Goal: Task Accomplishment & Management: Complete application form

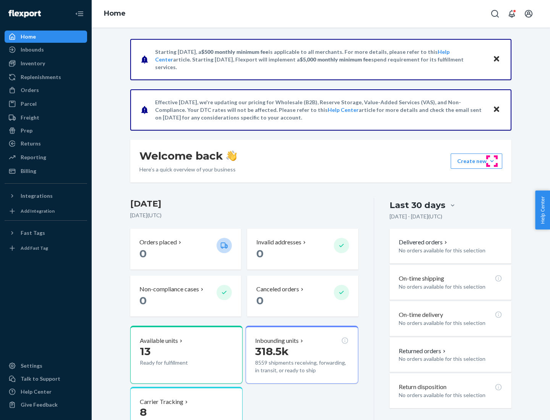
click at [492, 161] on button "Create new Create new inbound Create new order Create new product" at bounding box center [476, 160] width 52 height 15
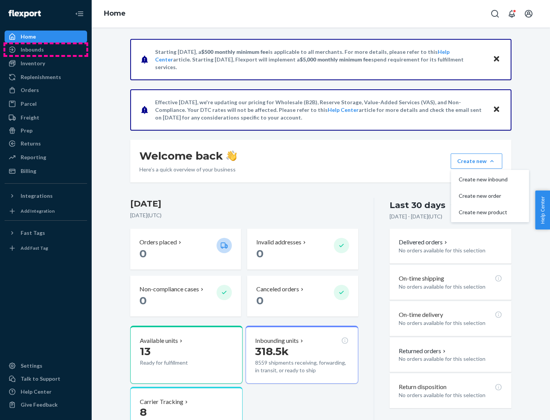
click at [46, 50] on div "Inbounds" at bounding box center [45, 49] width 81 height 11
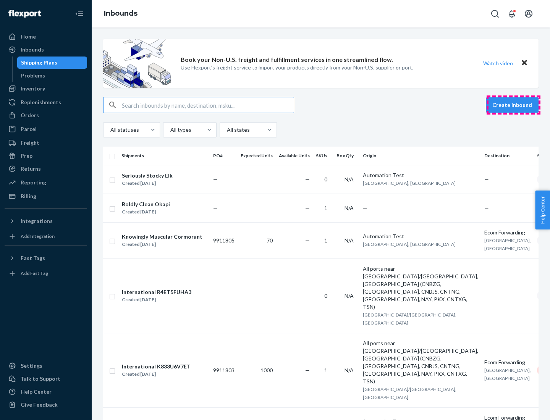
click at [513, 105] on button "Create inbound" at bounding box center [512, 104] width 53 height 15
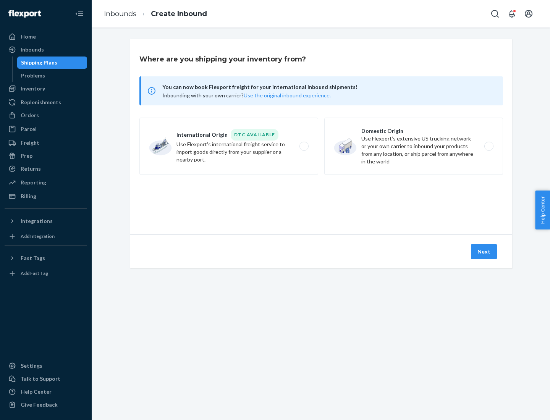
click at [413, 146] on label "Domestic Origin Use Flexport’s extensive US trucking network or your own carrie…" at bounding box center [413, 146] width 179 height 57
click at [488, 146] on input "Domestic Origin Use Flexport’s extensive US trucking network or your own carrie…" at bounding box center [490, 146] width 5 height 5
radio input "true"
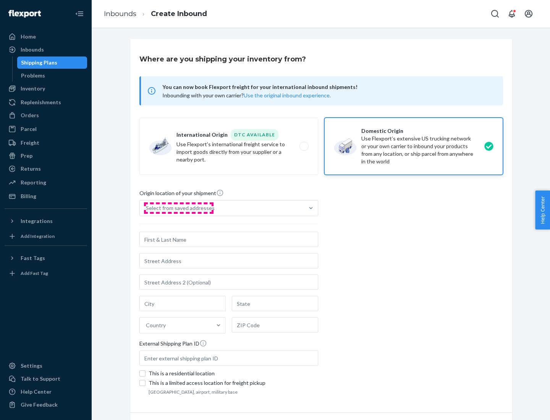
click at [178, 208] on div "Select from saved addresses" at bounding box center [180, 208] width 69 height 8
click at [147, 208] on input "Select from saved addresses" at bounding box center [146, 208] width 1 height 8
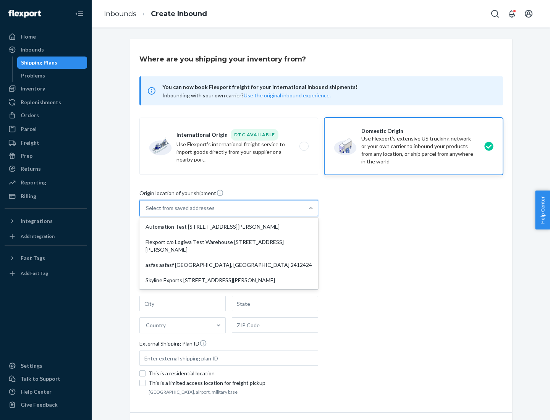
scroll to position [3, 0]
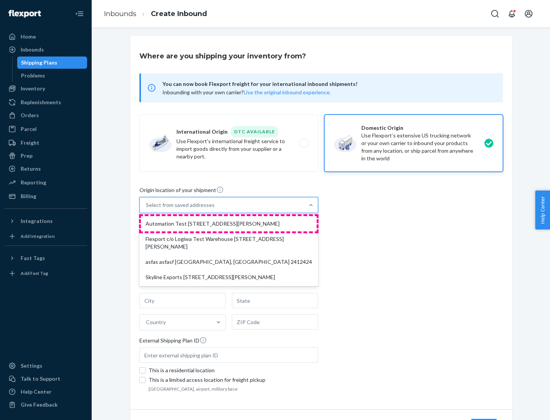
click at [229, 224] on div "Automation Test [STREET_ADDRESS][PERSON_NAME]" at bounding box center [229, 223] width 176 height 15
click at [147, 209] on input "option Automation Test [STREET_ADDRESS][PERSON_NAME] focused, 1 of 4. 4 results…" at bounding box center [146, 205] width 1 height 8
type input "Automation Test"
type input "9th Floor"
type input "[GEOGRAPHIC_DATA]"
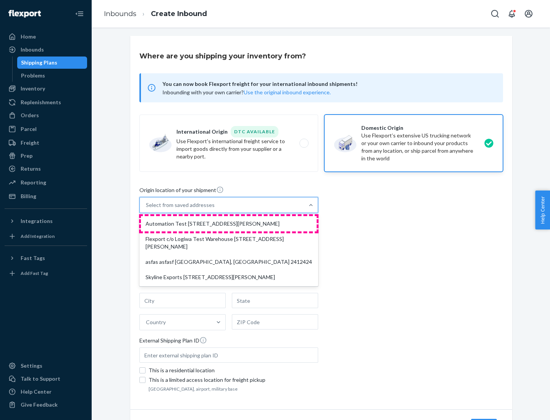
type input "CA"
type input "94104"
type input "[STREET_ADDRESS][PERSON_NAME]"
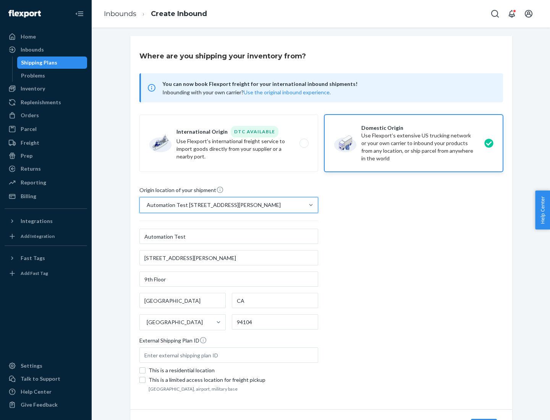
scroll to position [45, 0]
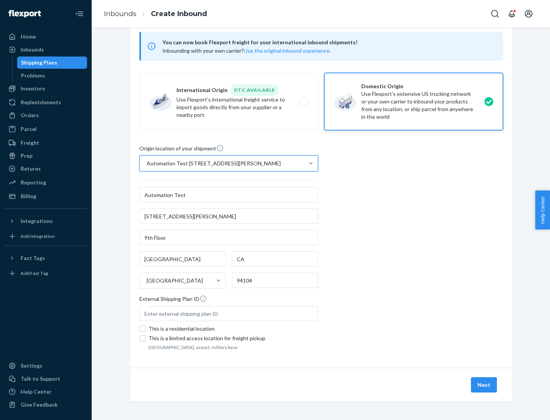
click at [484, 385] on button "Next" at bounding box center [484, 384] width 26 height 15
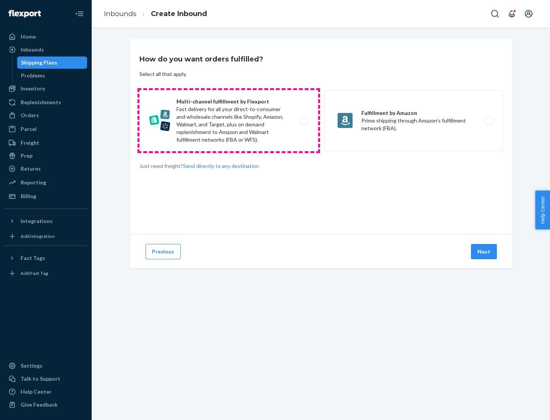
click at [229, 121] on label "Multi-channel fulfillment by Flexport Fast delivery for all your direct-to-cons…" at bounding box center [228, 120] width 179 height 61
click at [303, 121] on input "Multi-channel fulfillment by Flexport Fast delivery for all your direct-to-cons…" at bounding box center [305, 120] width 5 height 5
radio input "true"
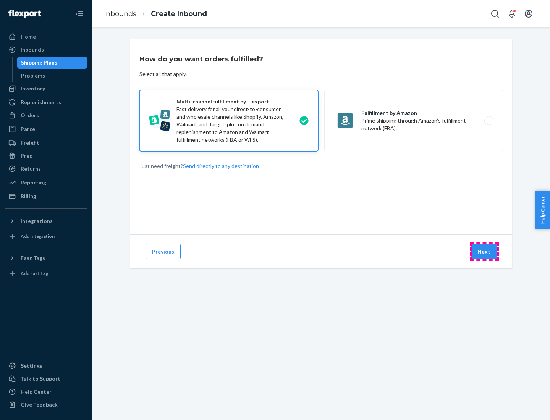
click at [484, 252] on button "Next" at bounding box center [484, 251] width 26 height 15
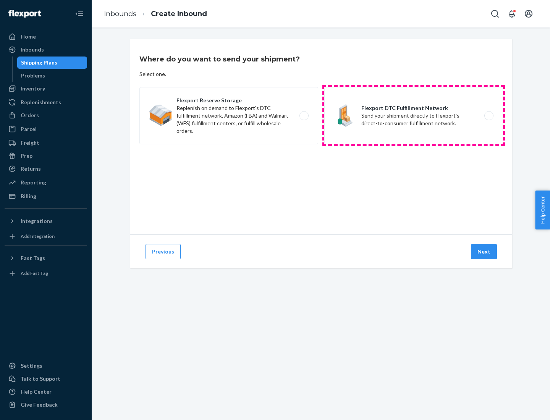
click at [413, 116] on label "Flexport DTC Fulfillment Network Send your shipment directly to Flexport's dire…" at bounding box center [413, 115] width 179 height 57
click at [488, 116] on input "Flexport DTC Fulfillment Network Send your shipment directly to Flexport's dire…" at bounding box center [490, 115] width 5 height 5
radio input "true"
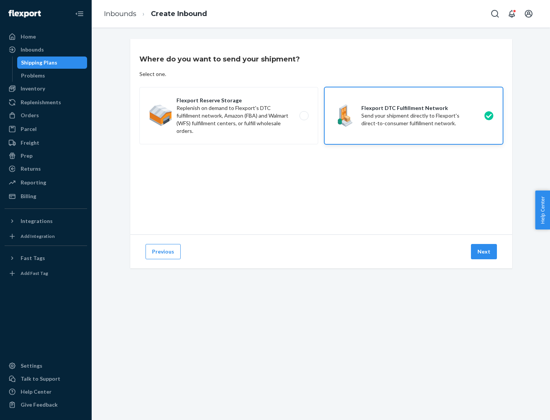
click at [484, 252] on button "Next" at bounding box center [484, 251] width 26 height 15
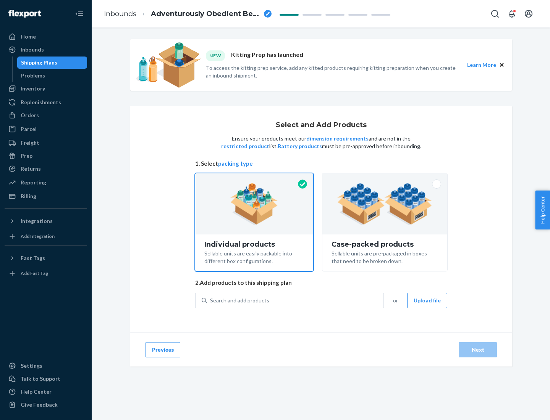
click at [385, 204] on img at bounding box center [384, 204] width 95 height 42
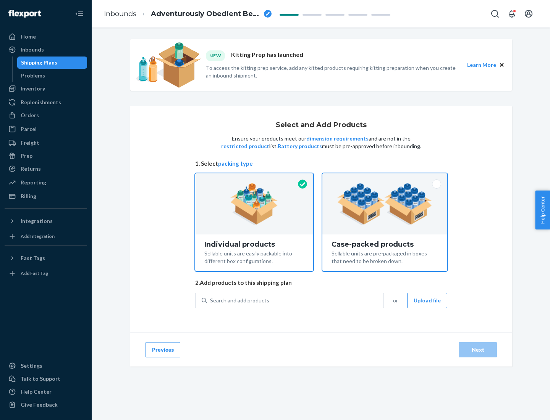
click at [385, 178] on input "Case-packed products Sellable units are pre-packaged in boxes that need to be b…" at bounding box center [384, 175] width 5 height 5
radio input "true"
radio input "false"
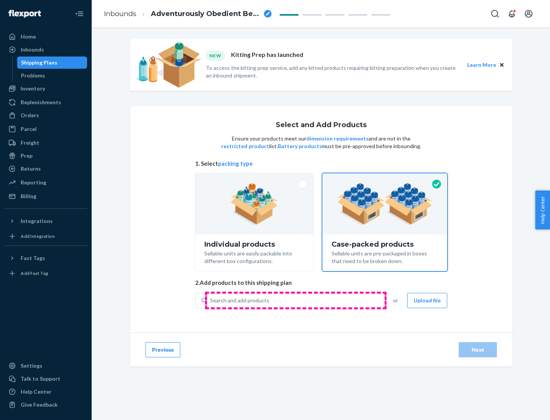
click at [295, 300] on div "Search and add products" at bounding box center [295, 301] width 176 height 14
click at [211, 300] on input "Search and add products" at bounding box center [210, 301] width 1 height 8
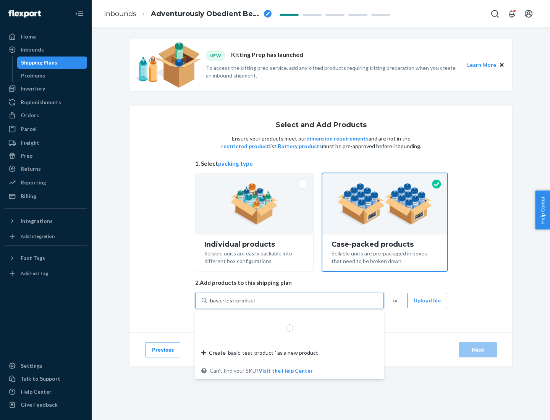
type input "basic-test-product-1"
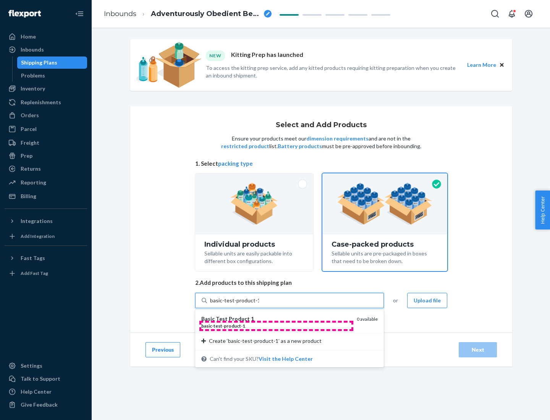
click at [276, 326] on div "basic - test - product - 1" at bounding box center [275, 326] width 149 height 6
click at [259, 304] on input "basic-test-product-1" at bounding box center [234, 301] width 49 height 8
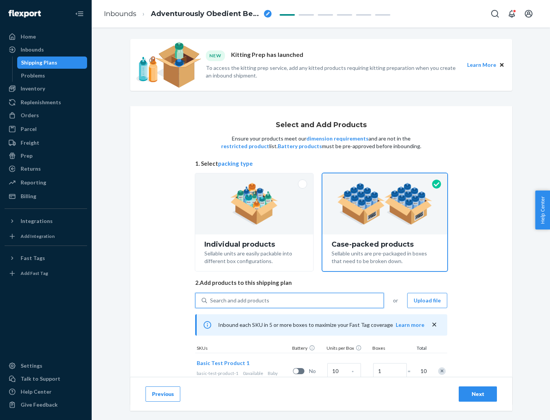
scroll to position [27, 0]
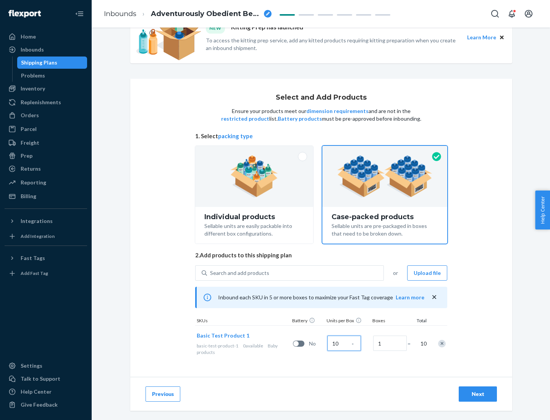
type input "10"
type input "7"
click at [478, 394] on div "Next" at bounding box center [477, 394] width 25 height 8
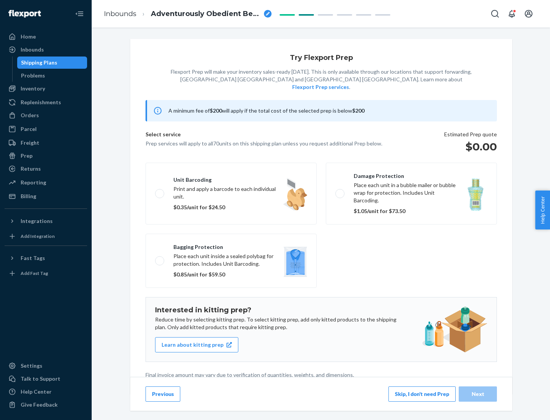
scroll to position [2, 0]
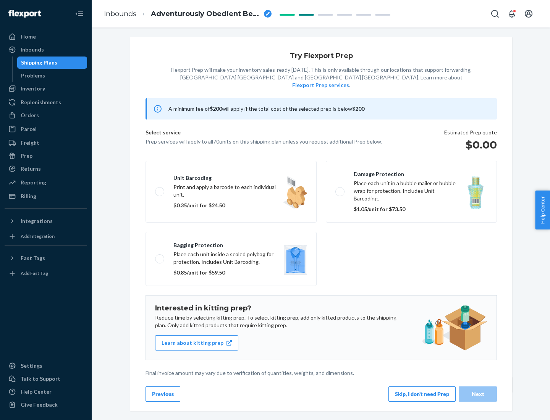
click at [231, 243] on label "Bagging protection Place each unit inside a sealed polybag for protection. Incl…" at bounding box center [230, 259] width 171 height 54
click at [160, 256] on input "Bagging protection Place each unit inside a sealed polybag for protection. Incl…" at bounding box center [157, 258] width 5 height 5
checkbox input "true"
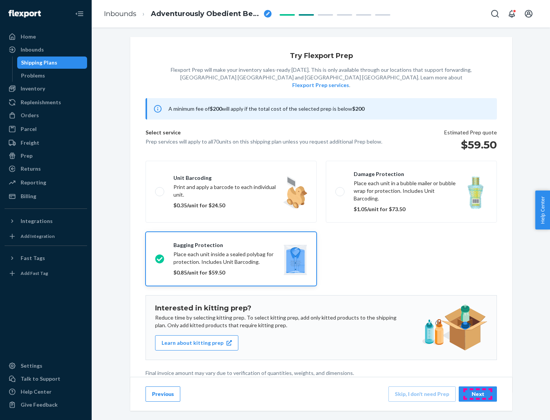
click at [478, 394] on div "Next" at bounding box center [477, 394] width 25 height 8
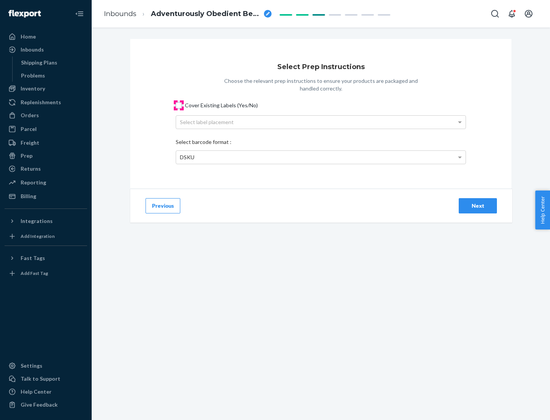
click at [179, 105] on input "Cover Existing Labels (Yes/No)" at bounding box center [179, 105] width 6 height 6
checkbox input "true"
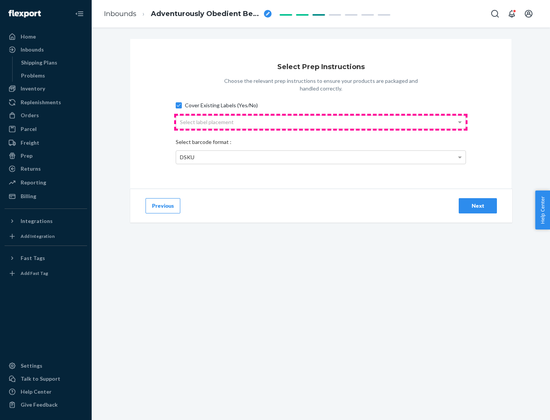
click at [321, 122] on div "Select label placement" at bounding box center [320, 122] width 289 height 13
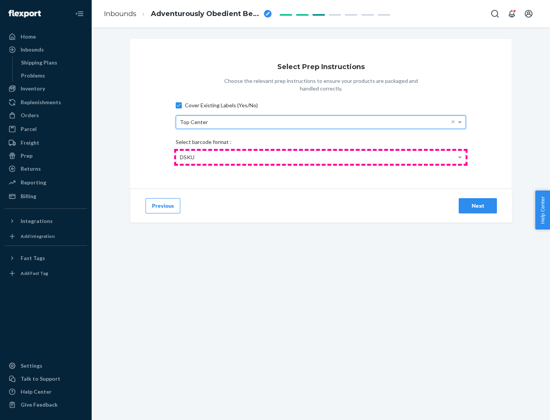
click at [321, 157] on div "DSKU" at bounding box center [320, 157] width 289 height 13
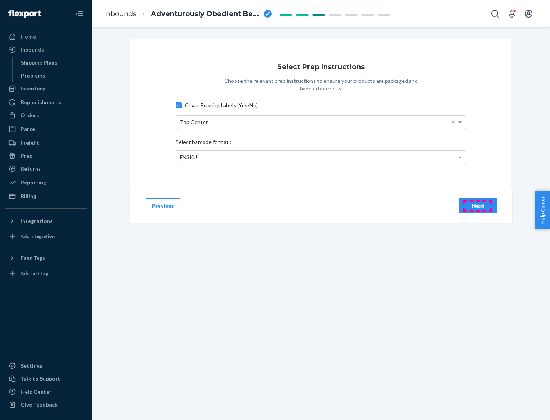
click at [478, 205] on div "Next" at bounding box center [477, 206] width 25 height 8
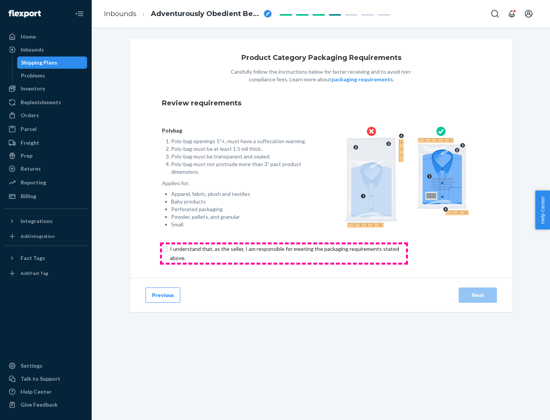
click at [284, 253] on input "checkbox" at bounding box center [289, 253] width 254 height 18
checkbox input "true"
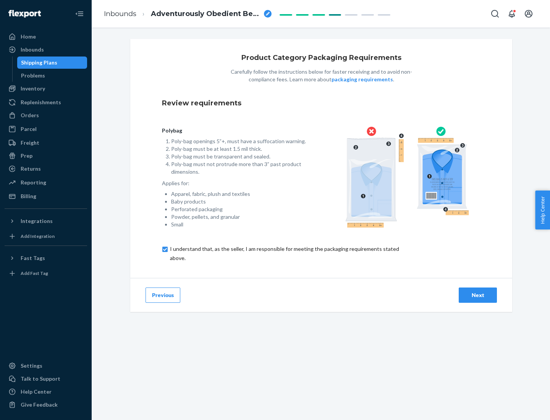
click at [478, 295] on div "Next" at bounding box center [477, 295] width 25 height 8
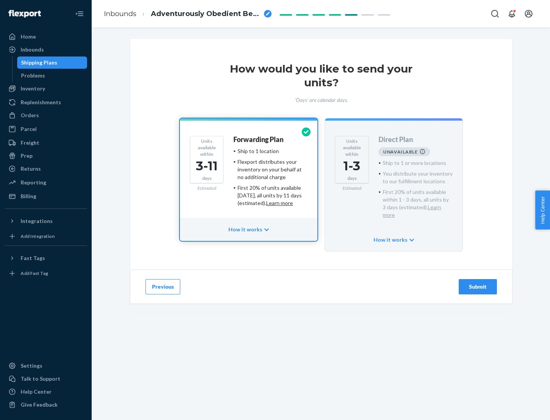
click at [259, 139] on h4 "Forwarding Plan" at bounding box center [258, 140] width 50 height 8
click at [478, 283] on div "Submit" at bounding box center [477, 287] width 25 height 8
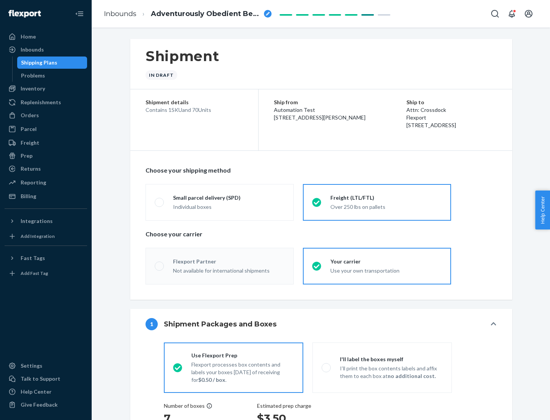
radio input "true"
radio input "false"
radio input "true"
radio input "false"
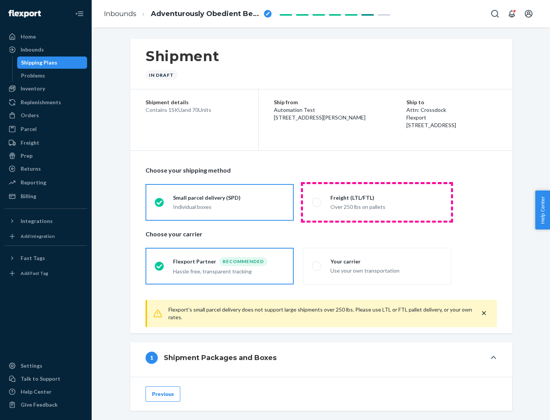
click at [377, 202] on div "Over 250 lbs on pallets" at bounding box center [385, 206] width 111 height 9
click at [317, 202] on input "Freight (LTL/FTL) Over 250 lbs on pallets" at bounding box center [314, 202] width 5 height 5
radio input "true"
radio input "false"
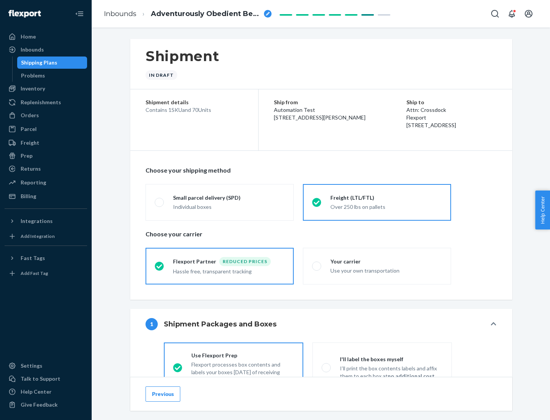
scroll to position [42, 0]
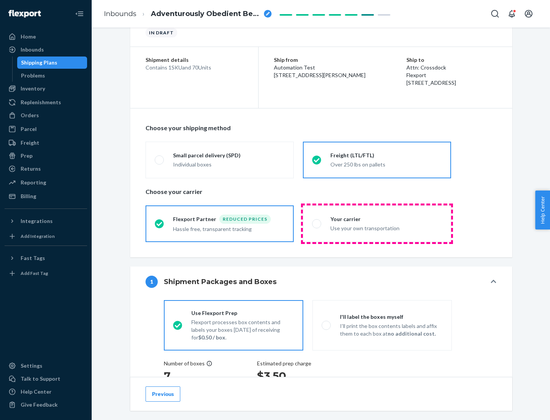
click at [377, 223] on div "Use your own transportation" at bounding box center [385, 227] width 111 height 9
click at [317, 223] on input "Your carrier Use your own transportation" at bounding box center [314, 223] width 5 height 5
radio input "true"
radio input "false"
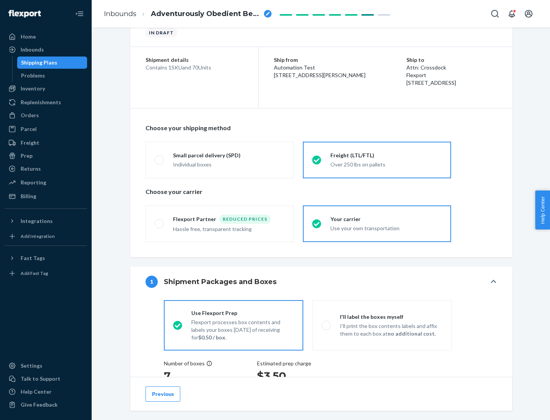
scroll to position [144, 0]
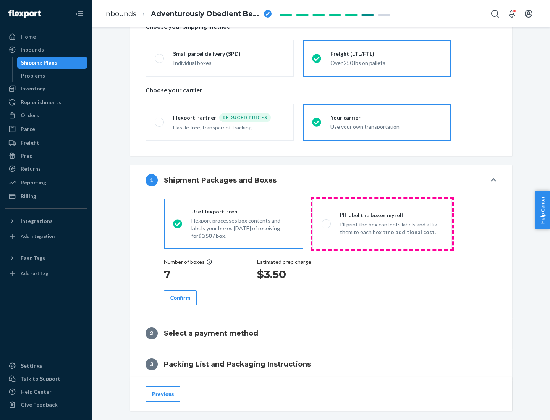
click at [382, 223] on p "I’ll print the box contents labels and affix them to each box at no additional …" at bounding box center [391, 228] width 103 height 15
click at [326, 223] on input "I'll label the boxes myself I’ll print the box contents labels and affix them t…" at bounding box center [323, 223] width 5 height 5
radio input "true"
radio input "false"
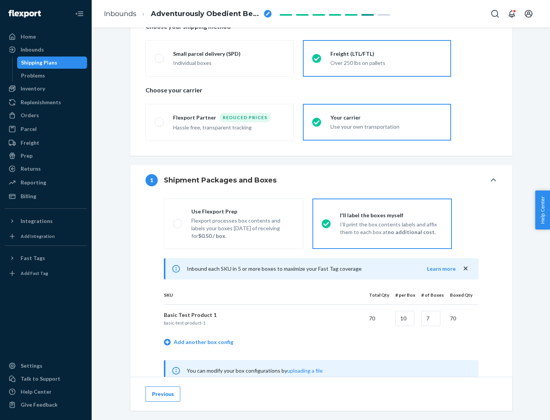
scroll to position [239, 0]
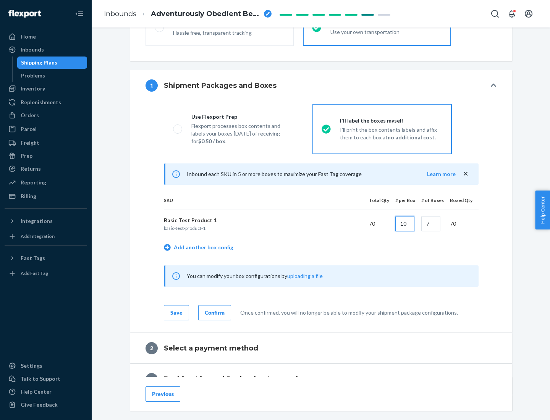
type input "10"
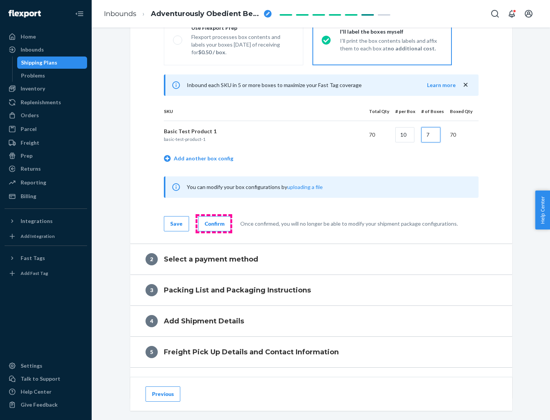
type input "7"
click at [213, 223] on div "Confirm" at bounding box center [215, 224] width 20 height 8
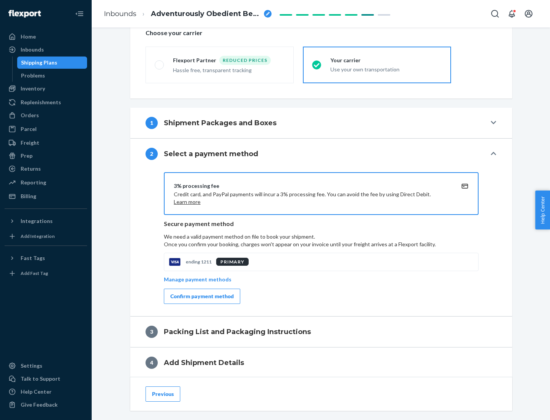
scroll to position [274, 0]
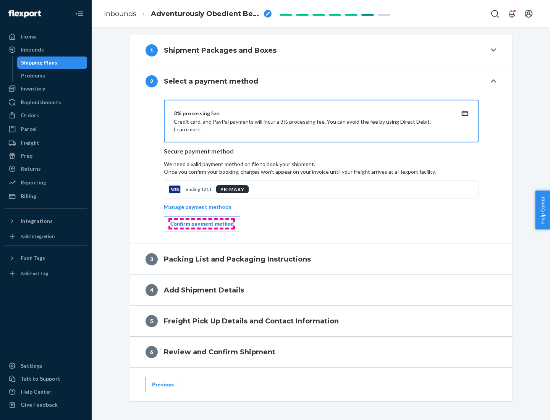
click at [201, 224] on div "Confirm payment method" at bounding box center [201, 224] width 63 height 8
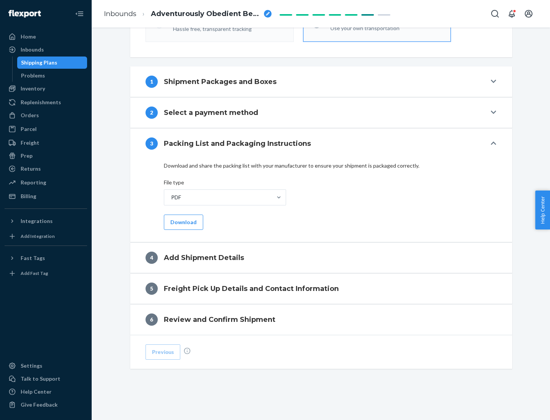
scroll to position [241, 0]
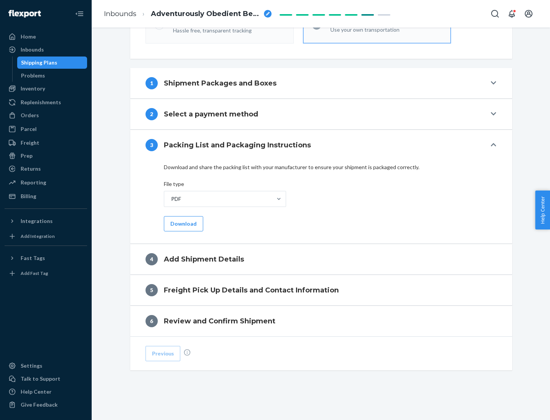
click at [182, 223] on button "Download" at bounding box center [183, 223] width 39 height 15
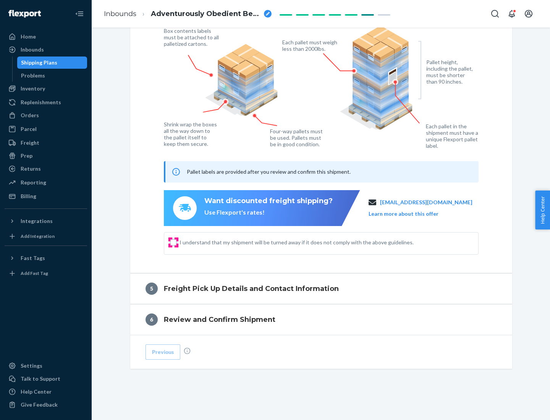
click at [173, 242] on input "I understand that my shipment will be turned away if it does not comply with th…" at bounding box center [173, 242] width 6 height 6
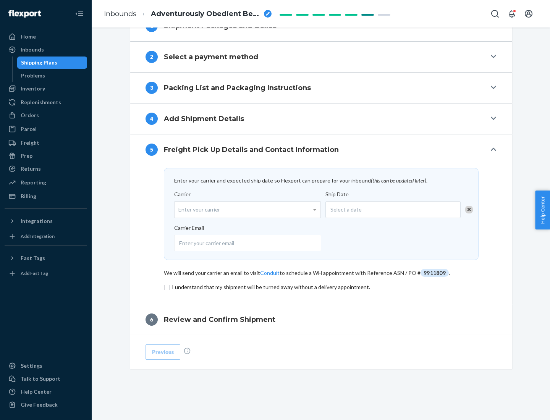
scroll to position [298, 0]
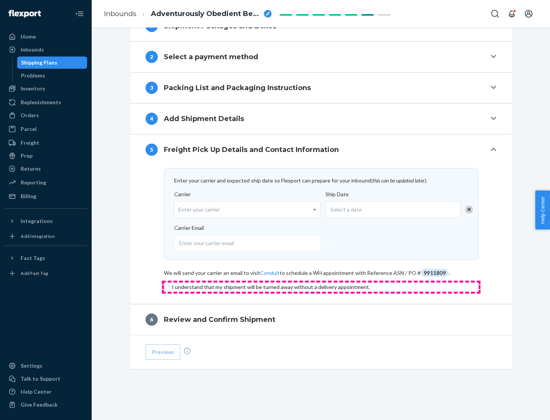
click at [321, 287] on input "checkbox" at bounding box center [321, 286] width 315 height 9
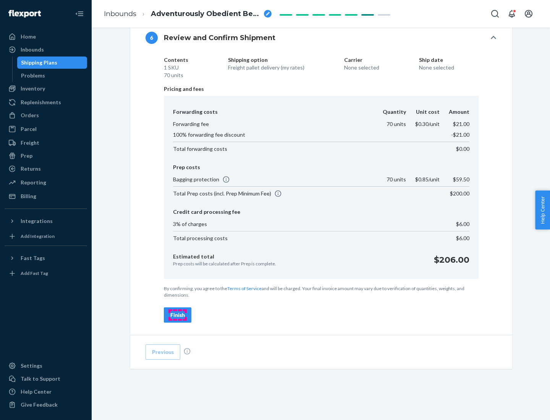
click at [178, 315] on div "Finish" at bounding box center [177, 315] width 15 height 8
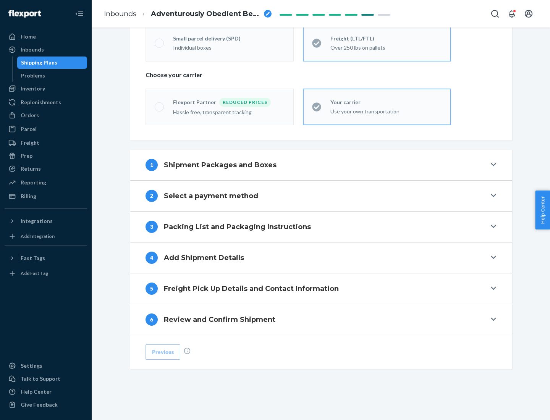
scroll to position [159, 0]
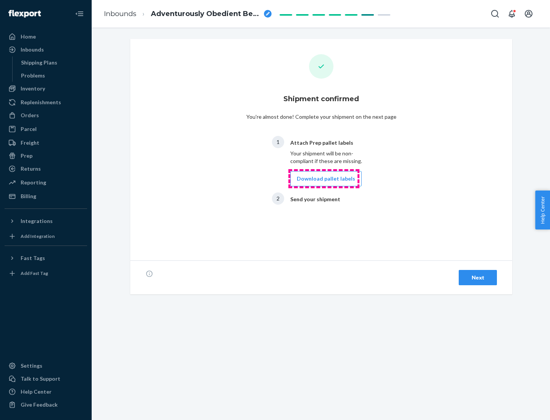
click at [324, 179] on button "Download pallet labels" at bounding box center [325, 178] width 71 height 15
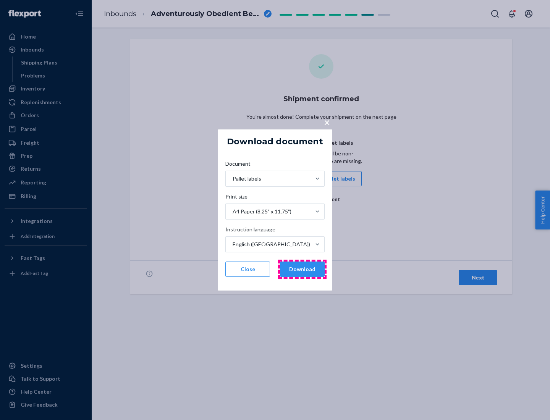
click at [302, 269] on button "Download" at bounding box center [302, 269] width 45 height 15
click at [326, 122] on span "×" at bounding box center [327, 122] width 6 height 13
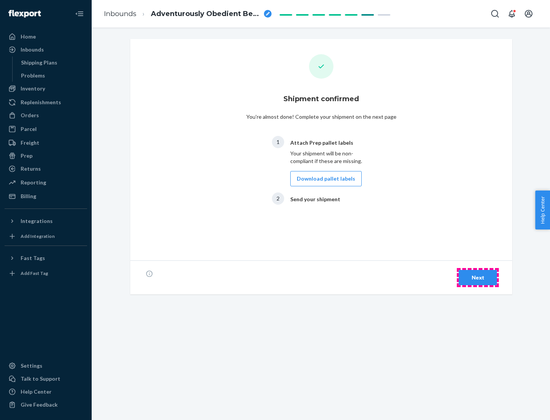
click at [478, 278] on div "Next" at bounding box center [477, 278] width 25 height 8
